Goal: Task Accomplishment & Management: Complete application form

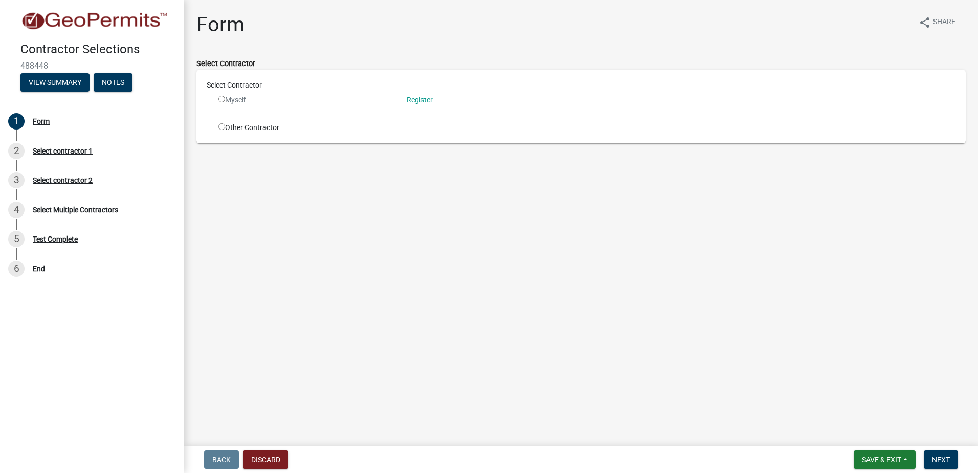
click at [275, 99] on div "Myself" at bounding box center [304, 100] width 173 height 11
drag, startPoint x: 223, startPoint y: 100, endPoint x: 358, endPoint y: 119, distance: 136.4
click at [224, 100] on input "radio" at bounding box center [221, 99] width 7 height 7
radio input "false"
click at [221, 127] on input "radio" at bounding box center [221, 126] width 7 height 7
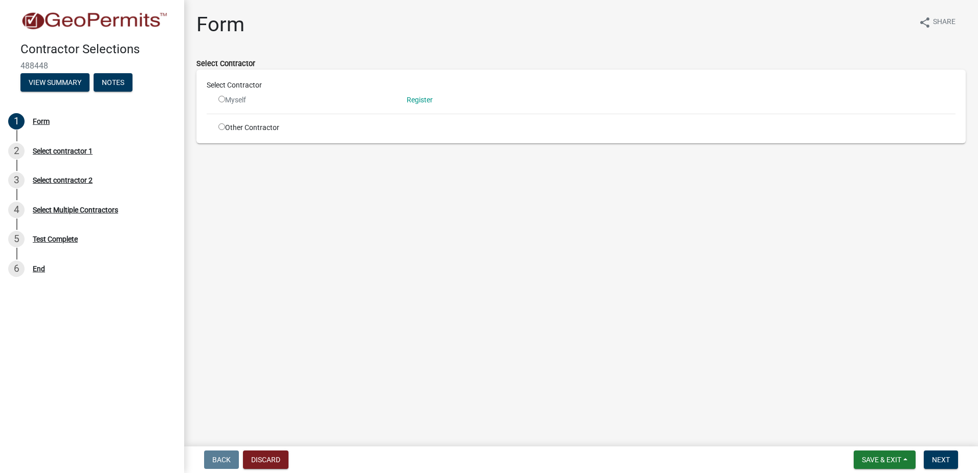
radio input "true"
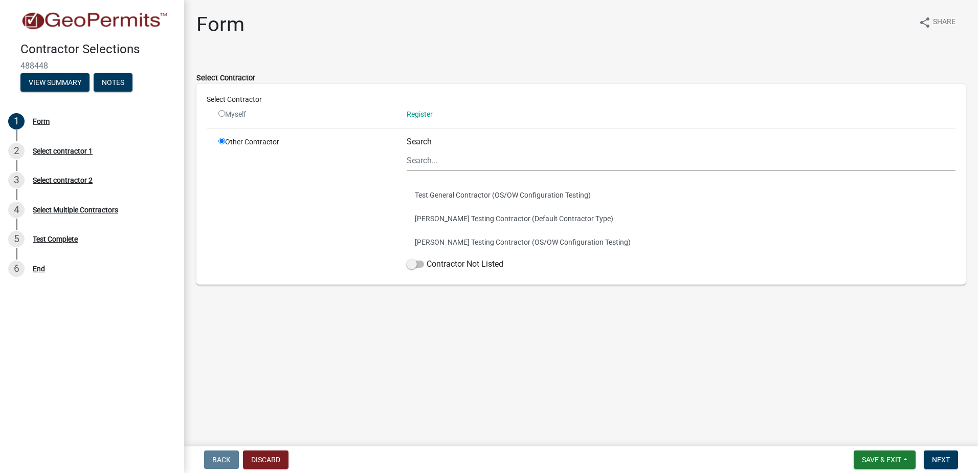
click at [223, 110] on input "radio" at bounding box center [221, 113] width 7 height 7
radio input "false"
radio input "true"
click at [223, 112] on input "radio" at bounding box center [221, 113] width 7 height 7
radio input "false"
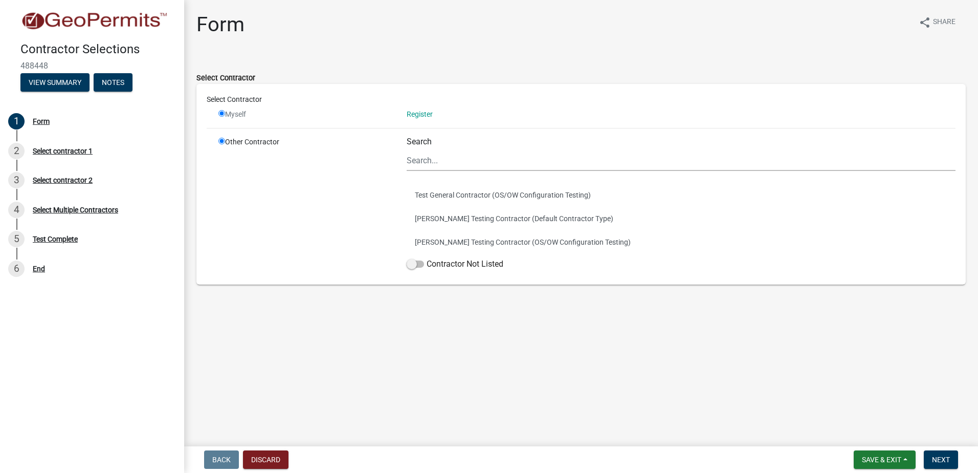
radio input "true"
click at [223, 112] on input "radio" at bounding box center [221, 113] width 7 height 7
radio input "false"
radio input "true"
click at [224, 111] on input "radio" at bounding box center [221, 113] width 7 height 7
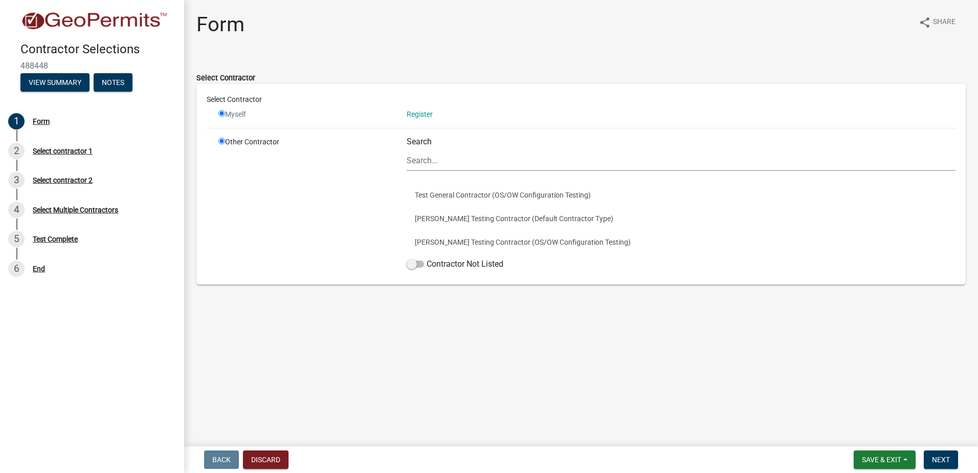
radio input "false"
radio input "true"
click at [423, 261] on span at bounding box center [415, 263] width 17 height 7
click at [427, 258] on input "Contractor Not Listed" at bounding box center [427, 258] width 0 height 0
click at [221, 110] on input "radio" at bounding box center [221, 113] width 7 height 7
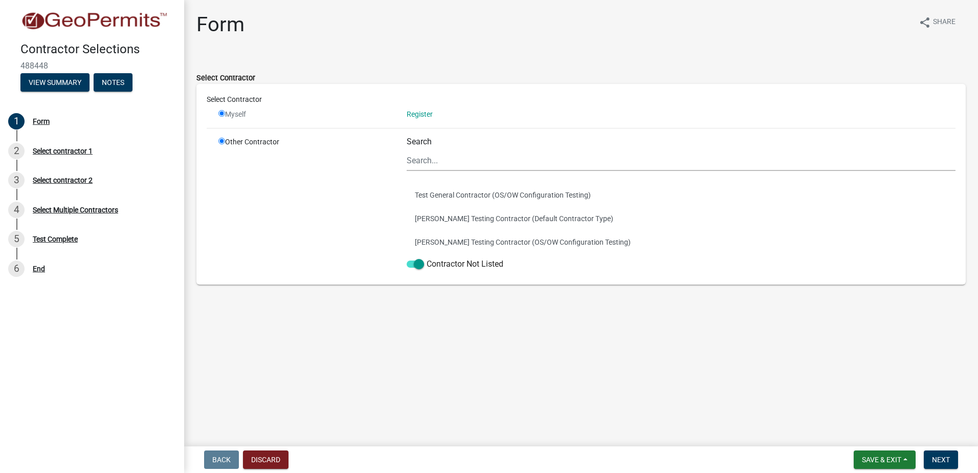
radio input "false"
radio input "true"
